Goal: Task Accomplishment & Management: Use online tool/utility

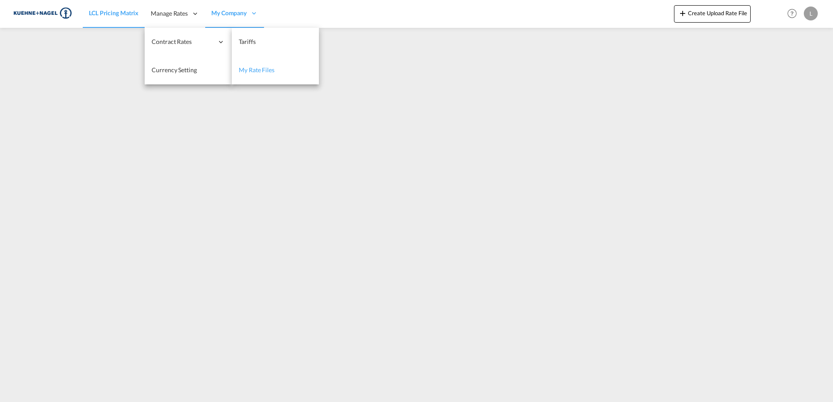
click at [252, 71] on span "My Rate Files" at bounding box center [257, 69] width 36 height 7
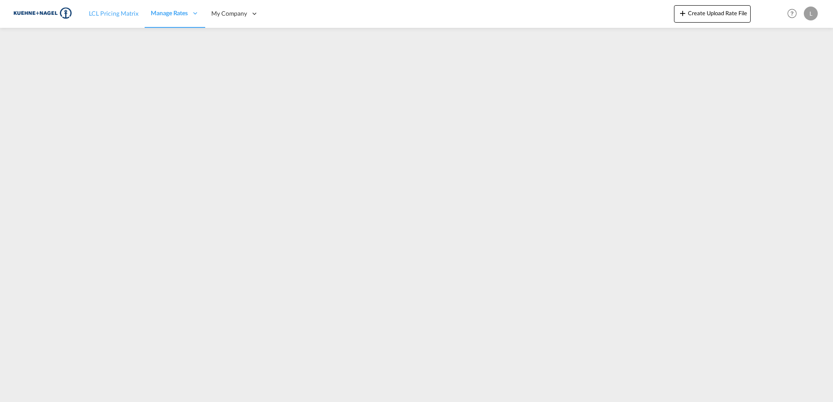
click at [96, 14] on span "LCL Pricing Matrix" at bounding box center [114, 13] width 50 height 7
